Goal: Information Seeking & Learning: Learn about a topic

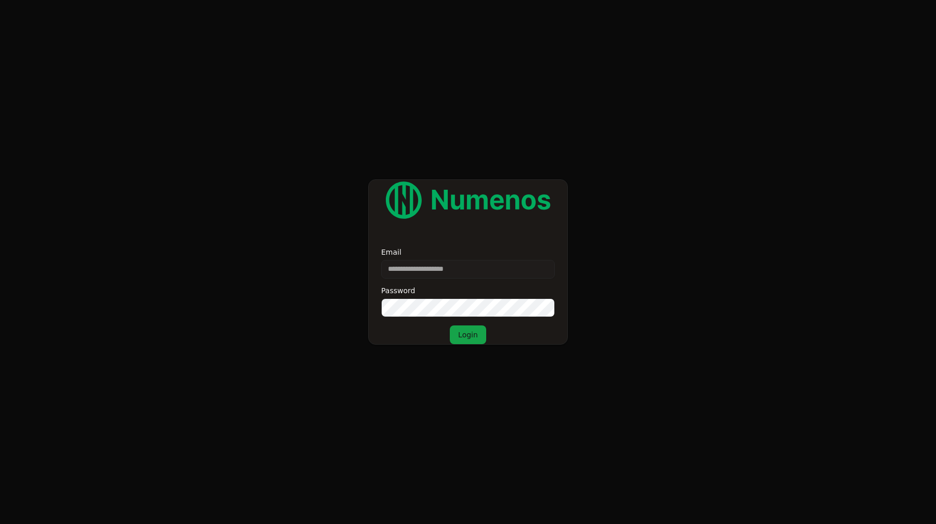
click at [453, 263] on input "Email" at bounding box center [468, 269] width 174 height 19
type input "**********"
click at [450, 325] on button "Login" at bounding box center [468, 334] width 36 height 19
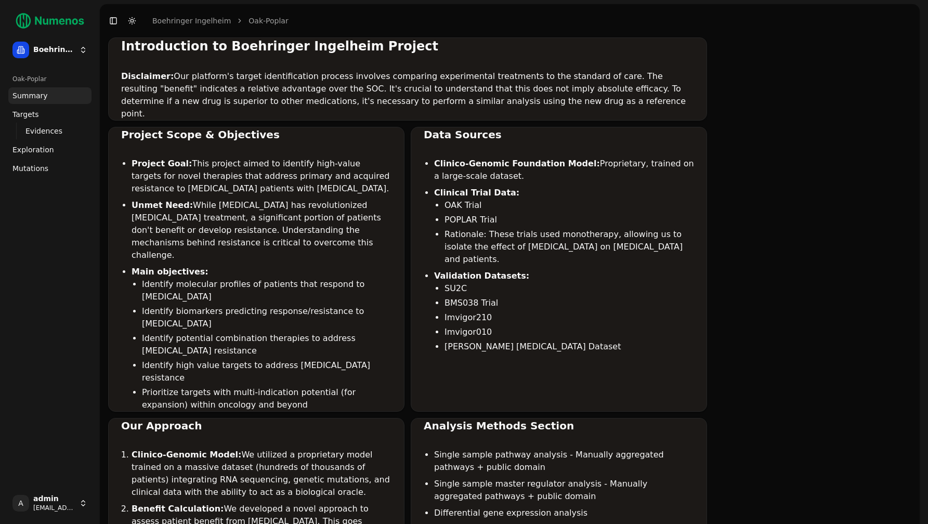
click at [32, 163] on span "Mutations" at bounding box center [30, 168] width 36 height 10
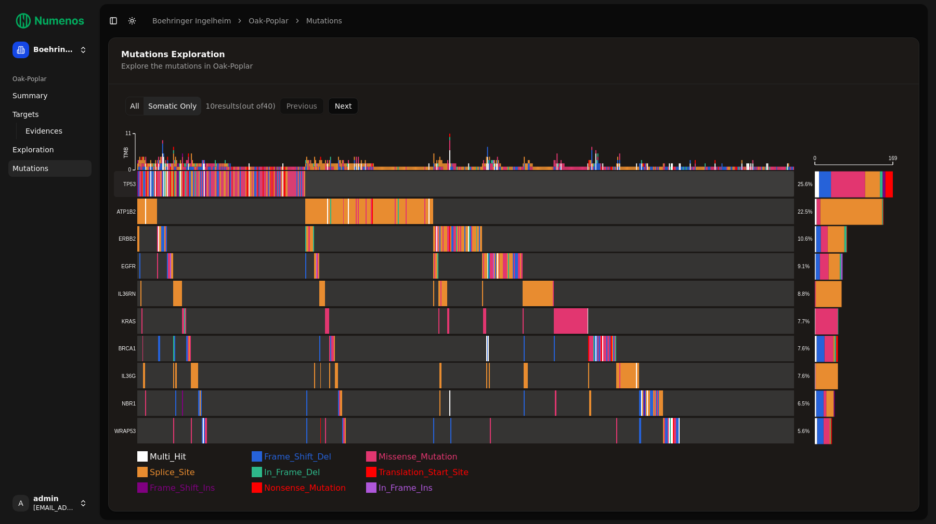
click at [166, 184] on rect at bounding box center [454, 184] width 680 height 26
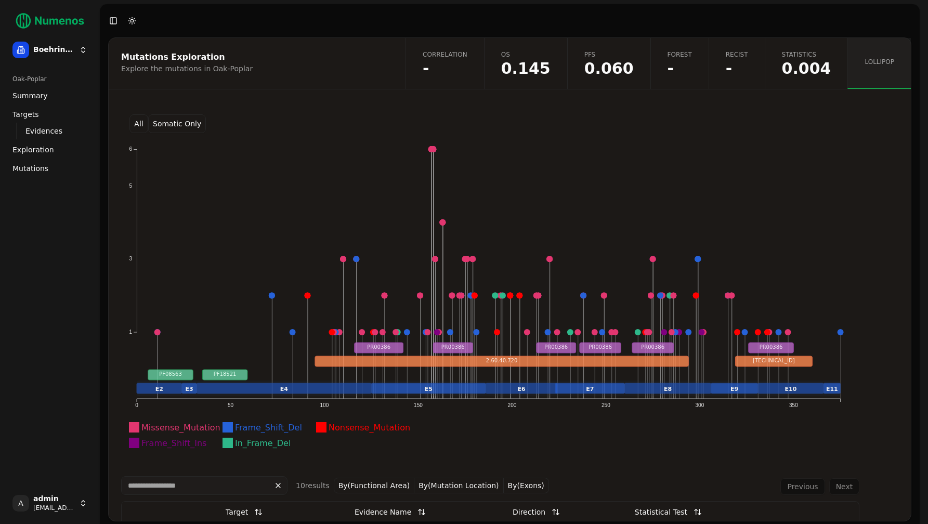
scroll to position [290, 0]
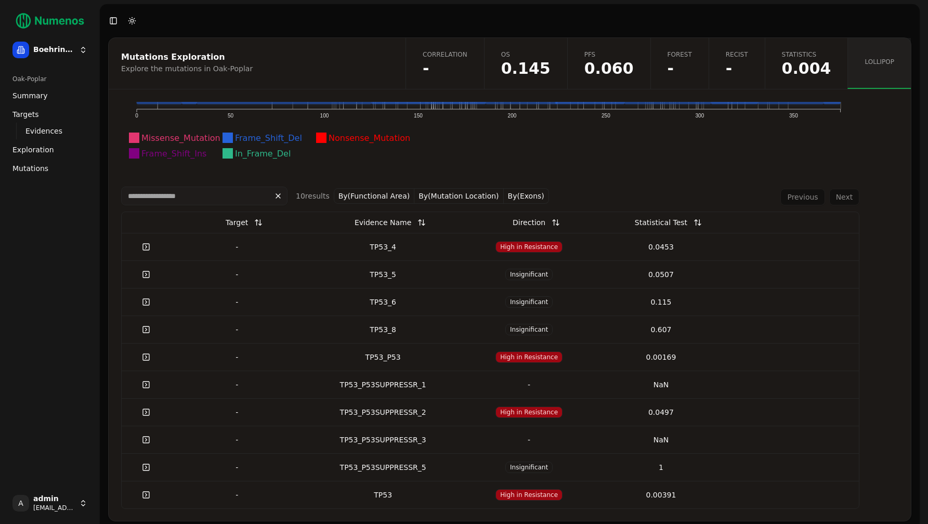
click at [149, 248] on link at bounding box center [146, 247] width 21 height 19
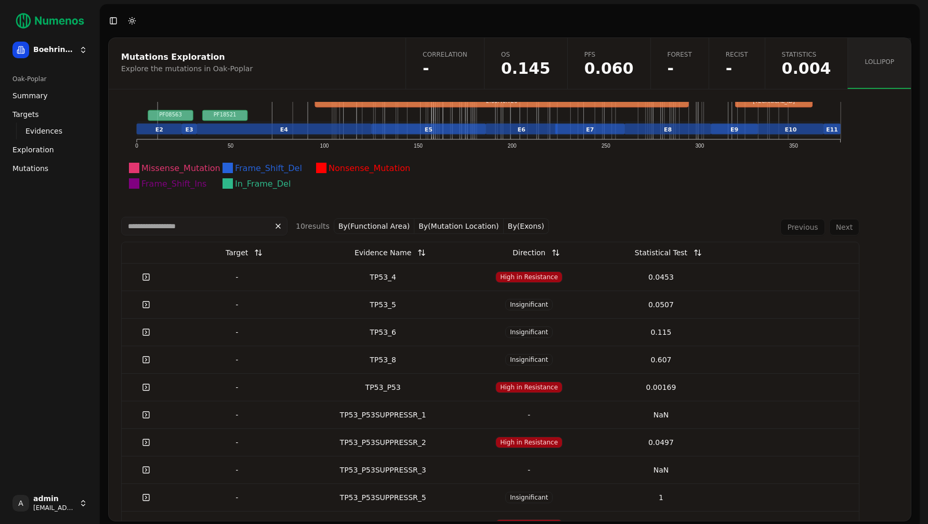
scroll to position [290, 0]
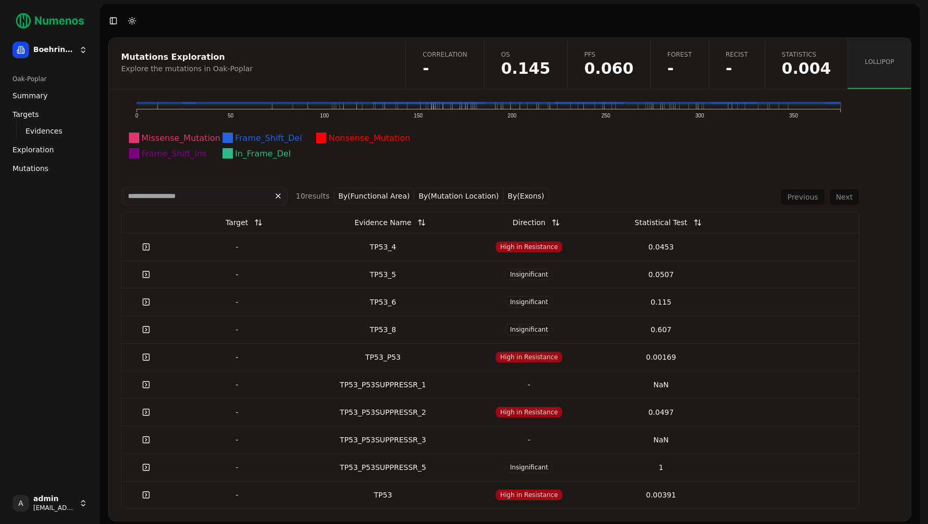
click at [473, 192] on button "By(Mutation Location)" at bounding box center [458, 196] width 89 height 16
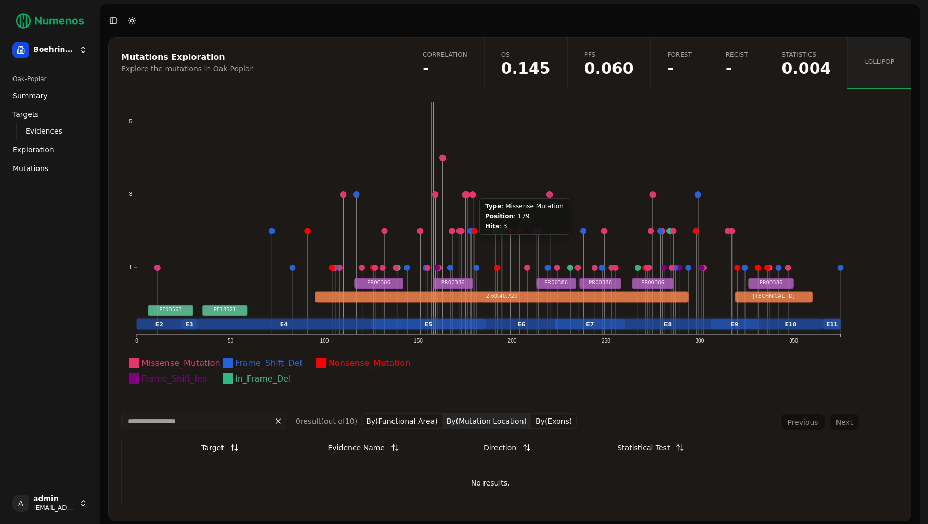
scroll to position [64, 0]
click at [481, 415] on button "By(Mutation Location)" at bounding box center [486, 422] width 89 height 16
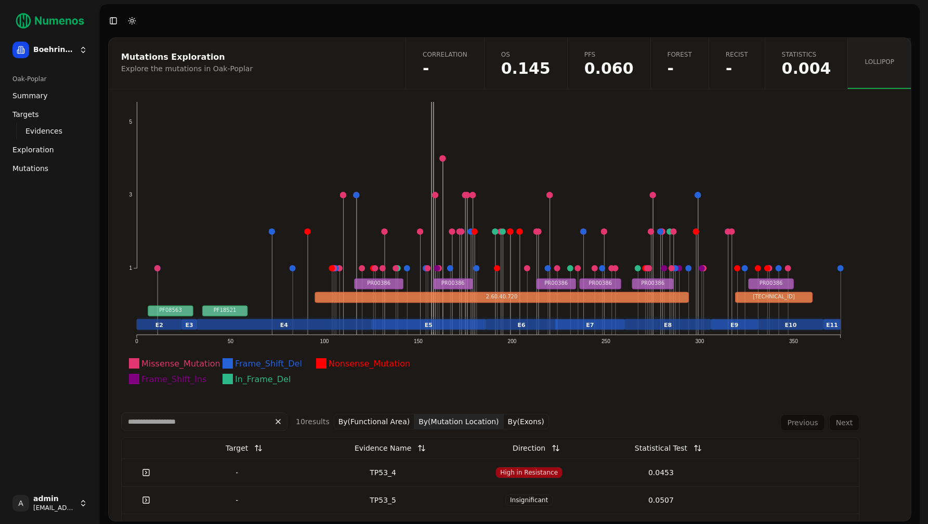
scroll to position [290, 0]
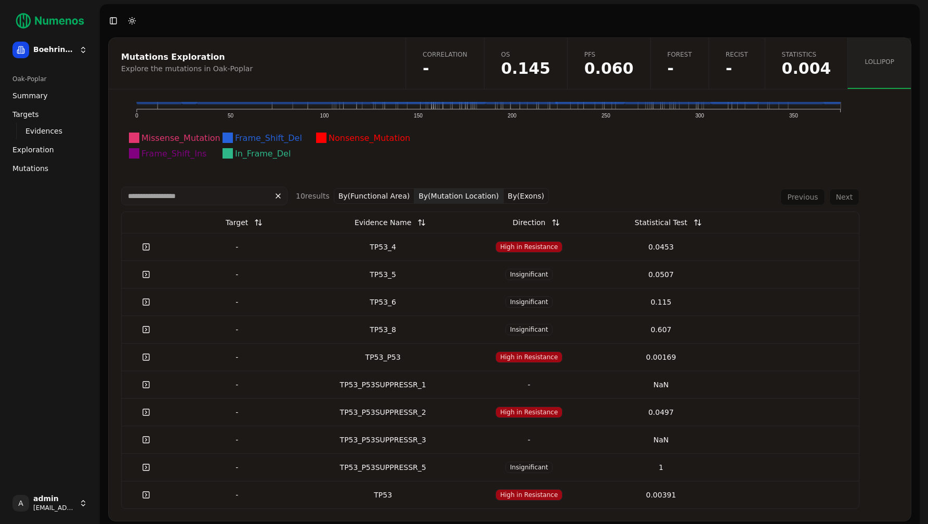
click at [377, 189] on button "By(Functional Area)" at bounding box center [374, 196] width 81 height 16
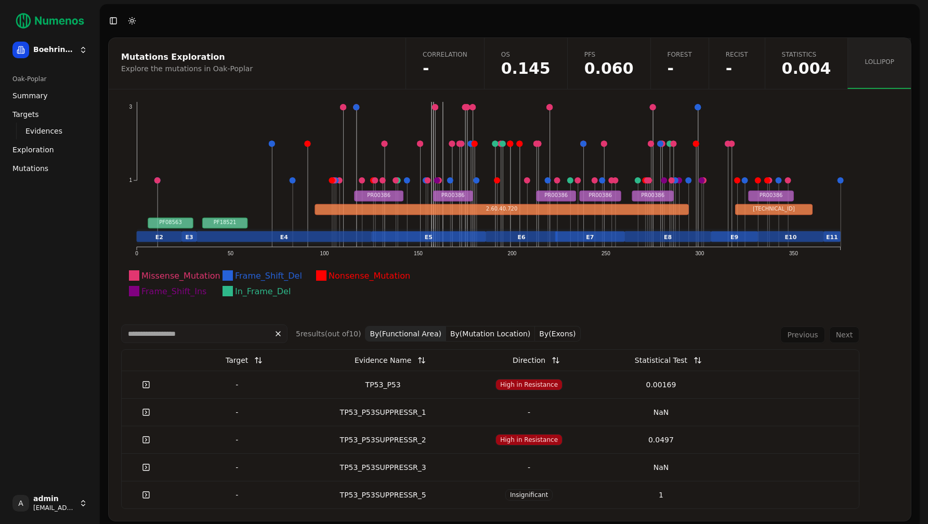
click at [539, 331] on button "By(Exons)" at bounding box center [557, 334] width 45 height 16
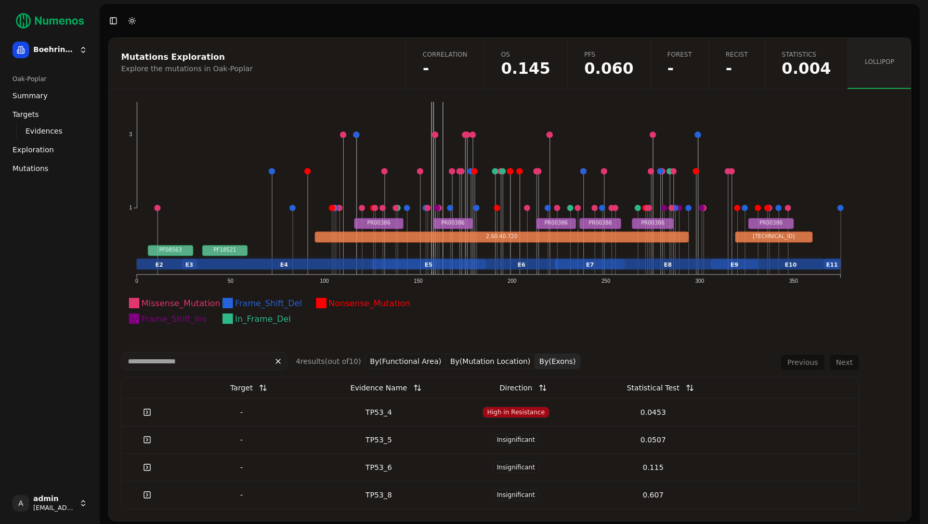
click at [557, 362] on button "By(Exons)" at bounding box center [557, 361] width 45 height 16
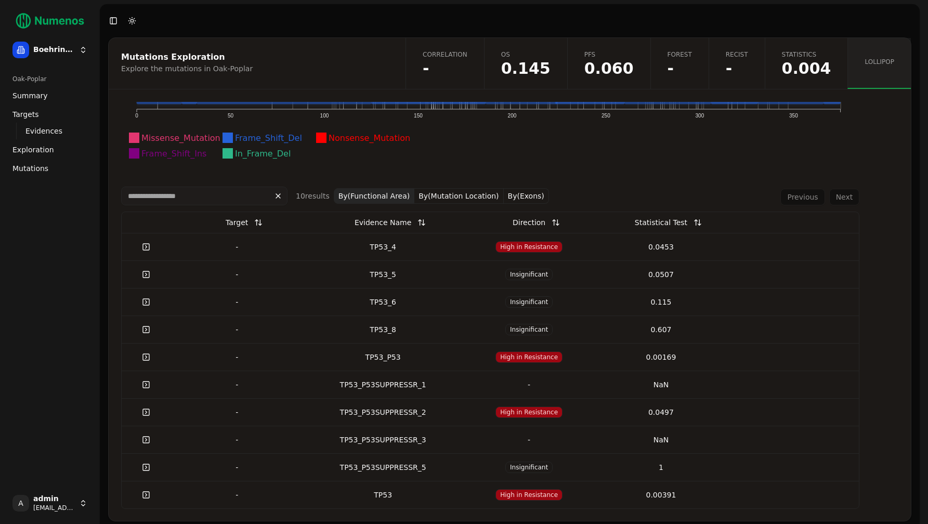
click at [567, 442] on div "-" at bounding box center [529, 440] width 124 height 10
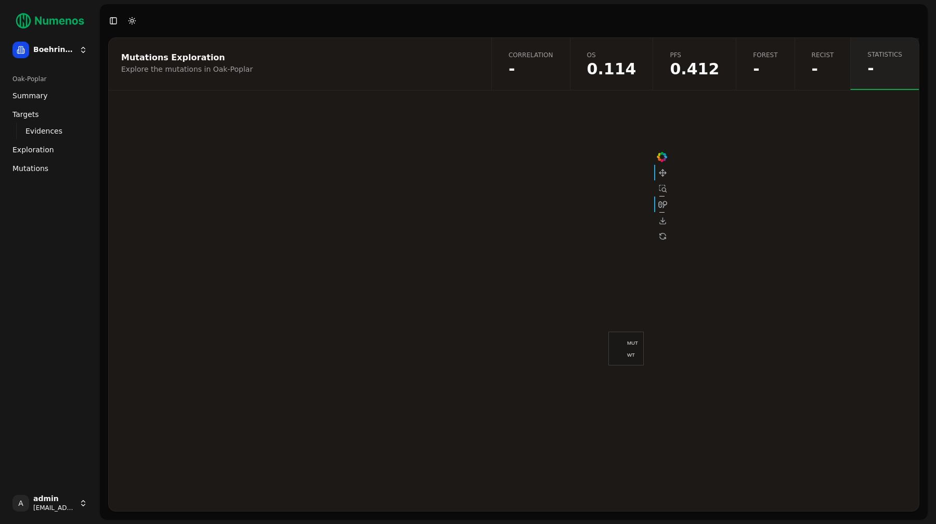
click at [567, 442] on div "Mutations Exploration Explore the mutations in Oak-Poplar Correlation - OS 0.11…" at bounding box center [513, 274] width 811 height 474
click at [570, 58] on link "Correlation -" at bounding box center [530, 64] width 78 height 52
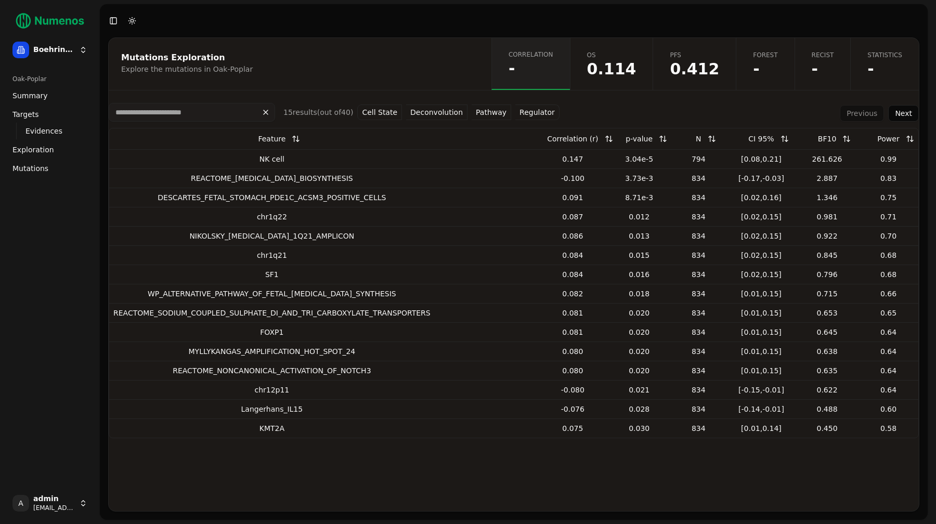
click at [380, 32] on header "Toggle Sidebar Toggle Dark Mode" at bounding box center [514, 20] width 828 height 33
click at [364, 33] on header "Toggle Sidebar Toggle Dark Mode" at bounding box center [514, 20] width 828 height 33
click at [61, 165] on link "Mutations" at bounding box center [49, 168] width 83 height 17
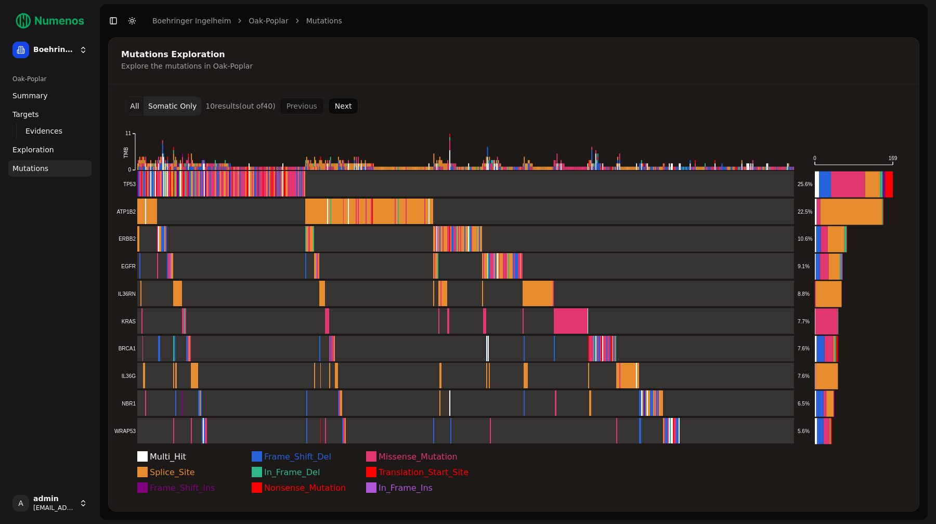
click at [137, 106] on button "All" at bounding box center [134, 106] width 19 height 19
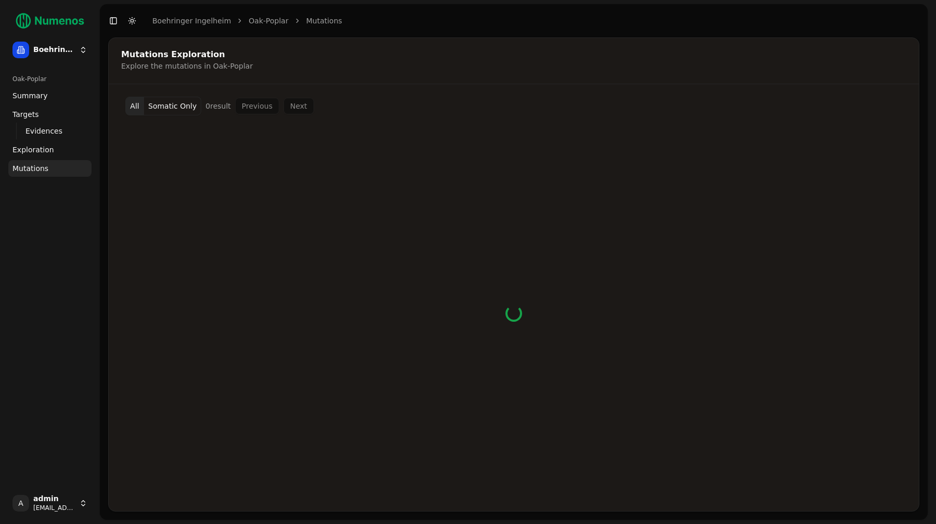
click at [410, 81] on div "Mutations Exploration Explore the mutations in Oak-Poplar" at bounding box center [512, 61] width 807 height 46
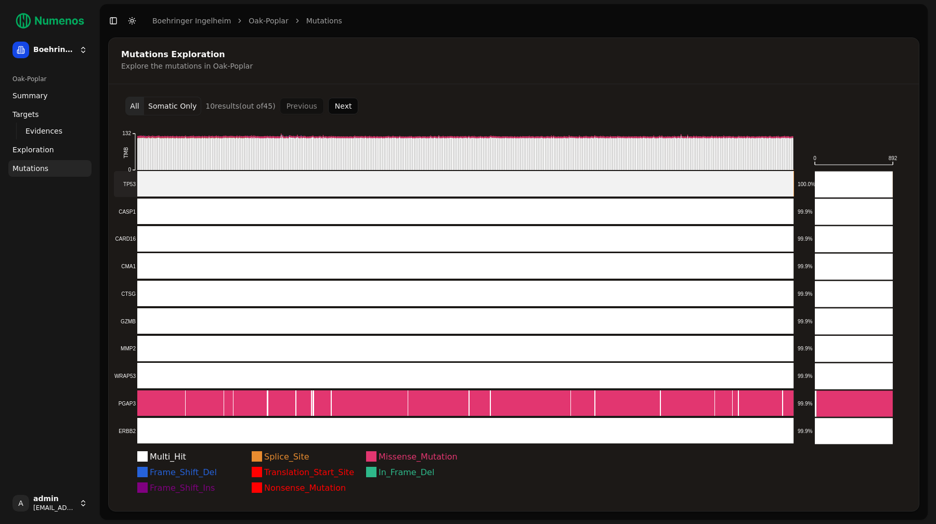
click at [239, 177] on rect at bounding box center [454, 184] width 680 height 26
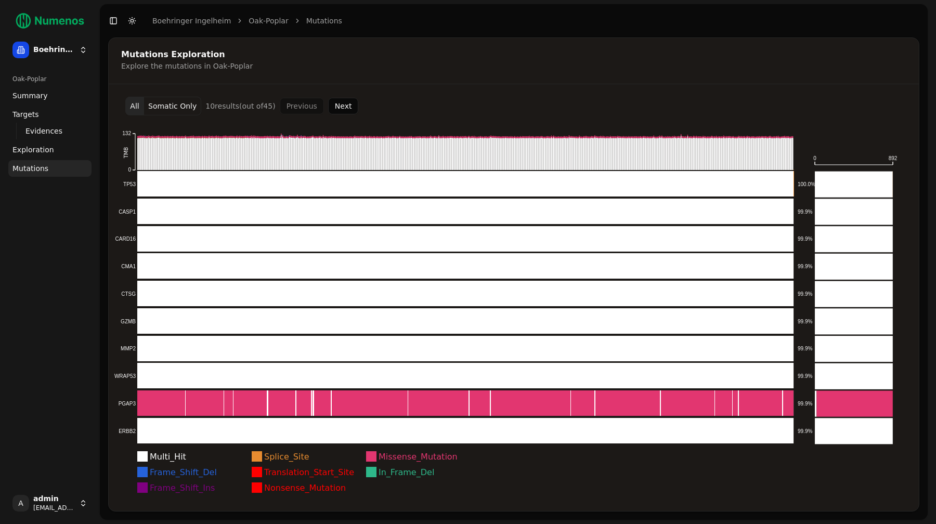
click at [423, 72] on div "Mutations Exploration Explore the mutations in Oak-Poplar" at bounding box center [512, 61] width 807 height 46
